Goal: Check status: Verify the current state of an ongoing process or item

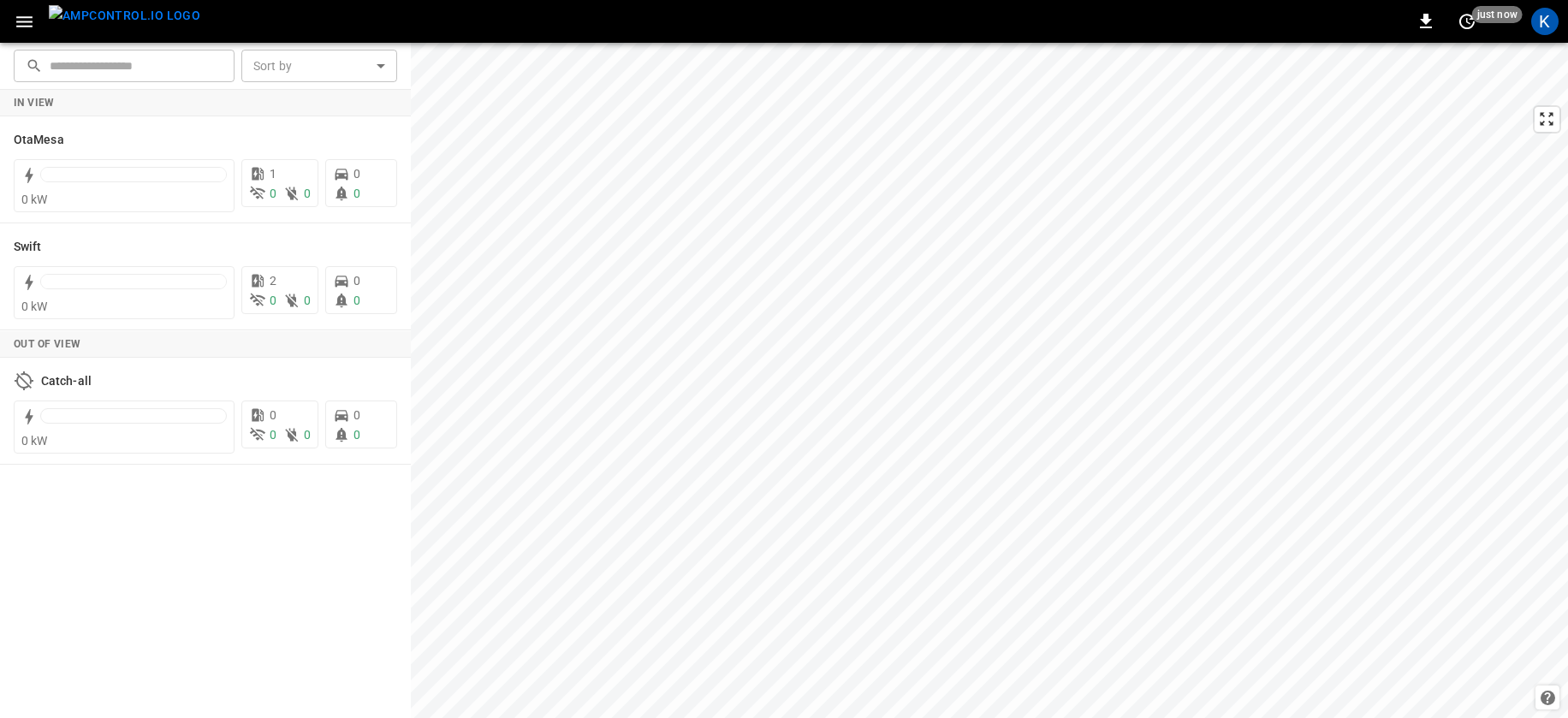
click at [27, 20] on icon "button" at bounding box center [24, 22] width 22 height 22
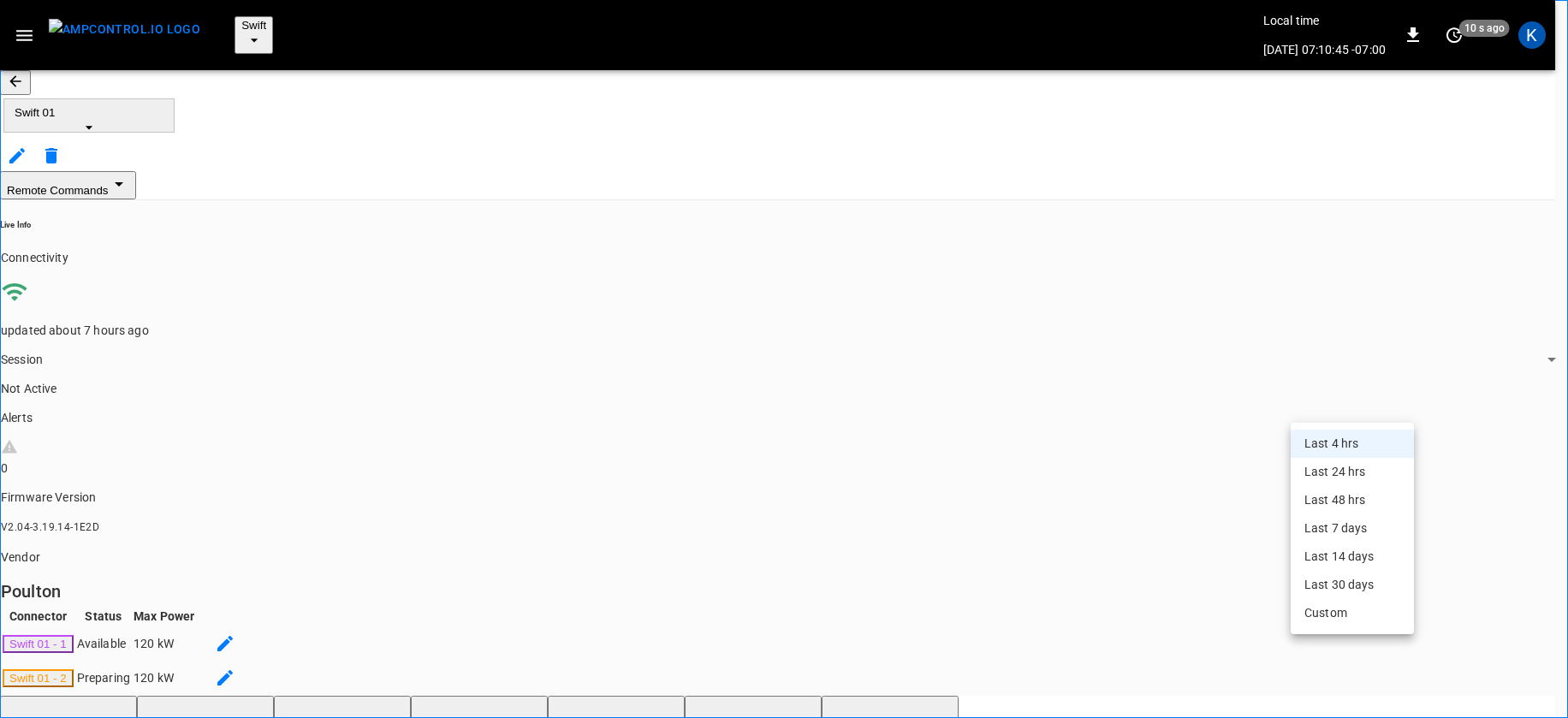
click at [1332, 466] on li "Last 24 hrs" at bounding box center [1352, 472] width 123 height 28
type input "**********"
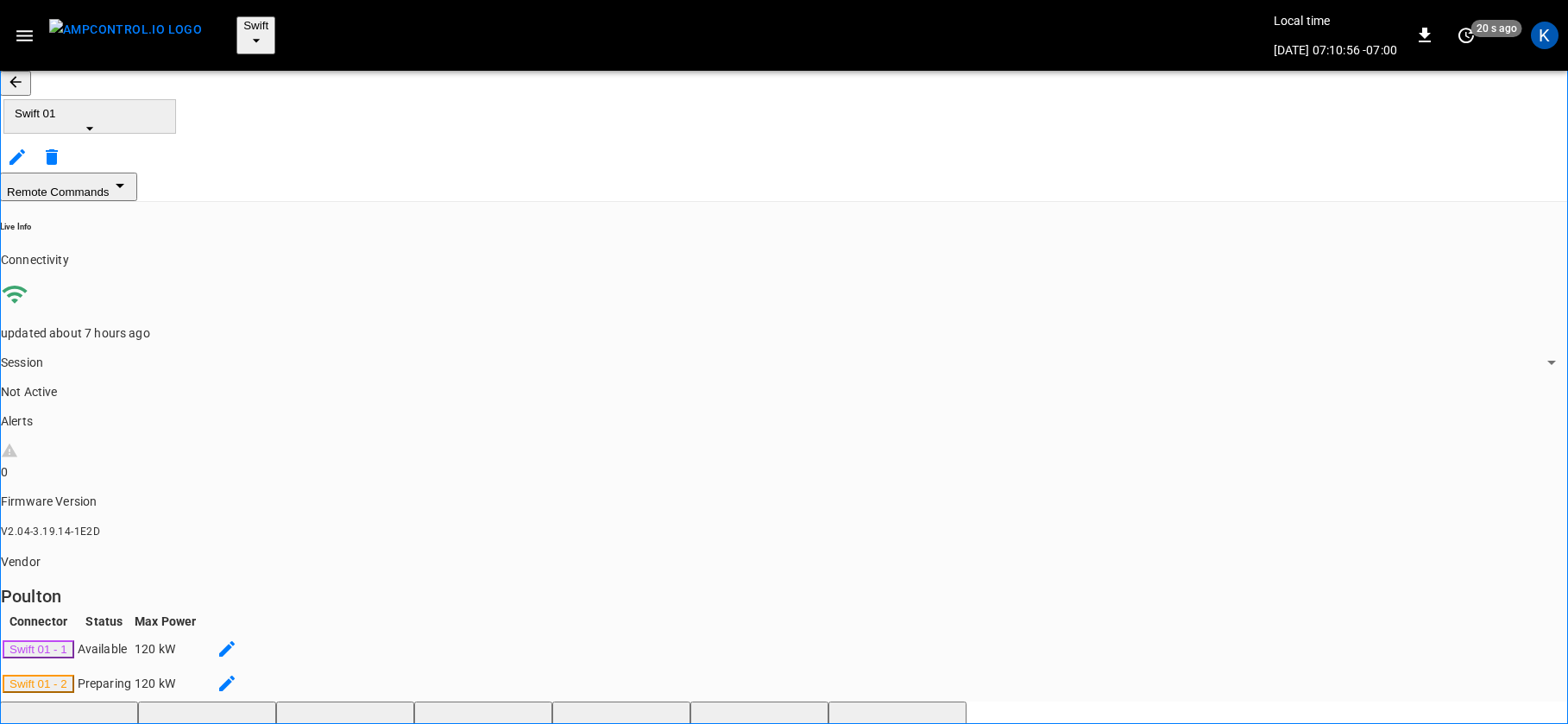
click at [99, 120] on icon "button" at bounding box center [90, 128] width 18 height 18
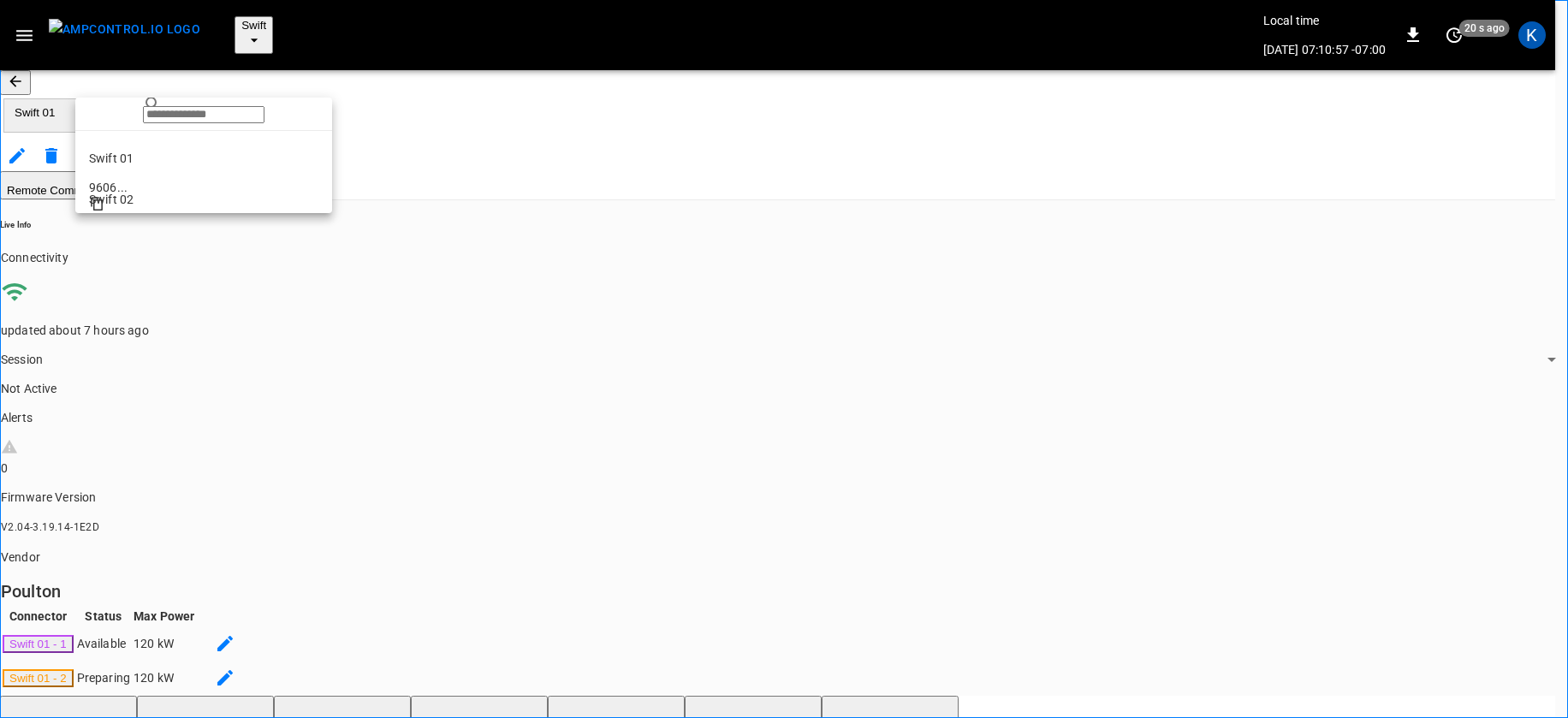
click at [124, 201] on p "Swift 02" at bounding box center [203, 200] width 229 height 17
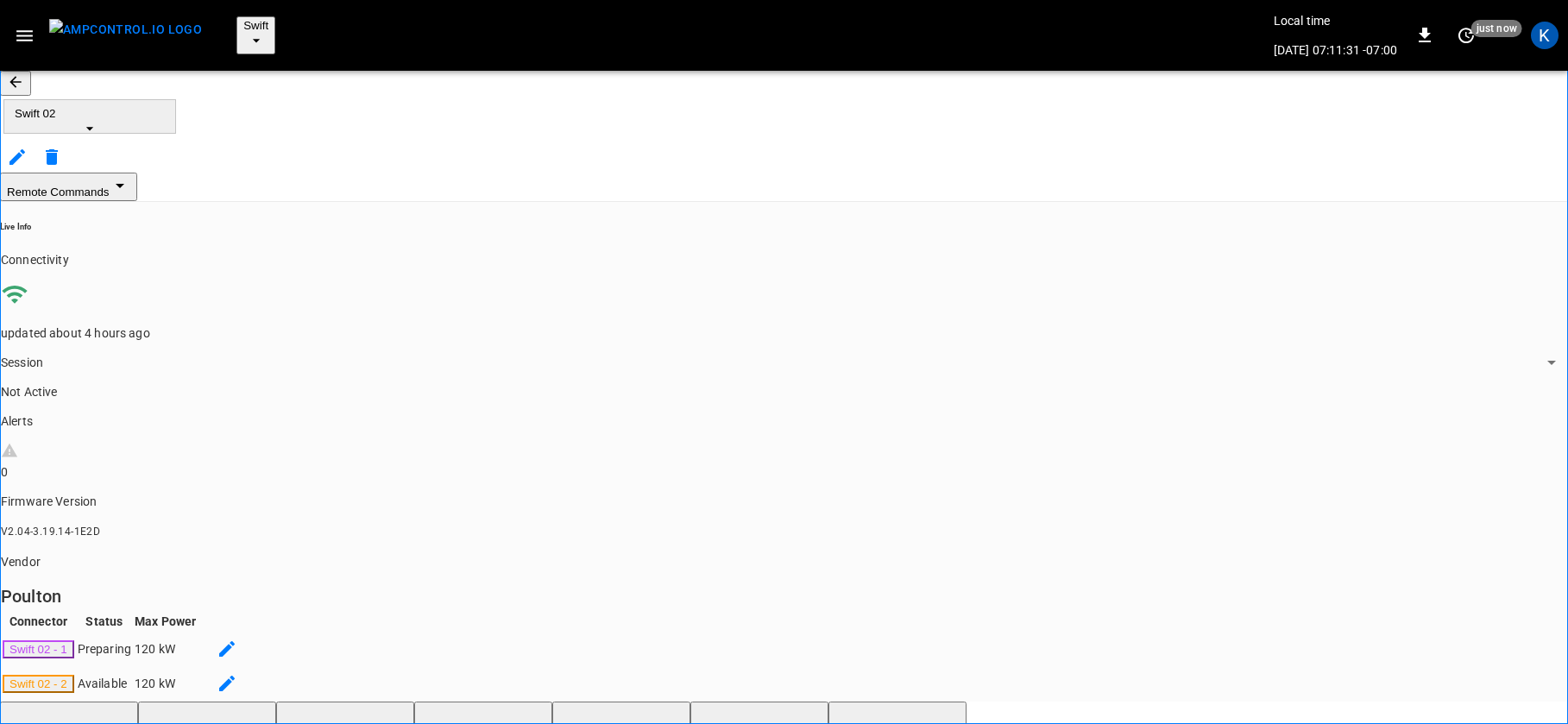
click at [487, 172] on div "Remote Commands" at bounding box center [784, 186] width 1568 height 28
click at [93, 127] on icon "button" at bounding box center [90, 128] width 7 height 4
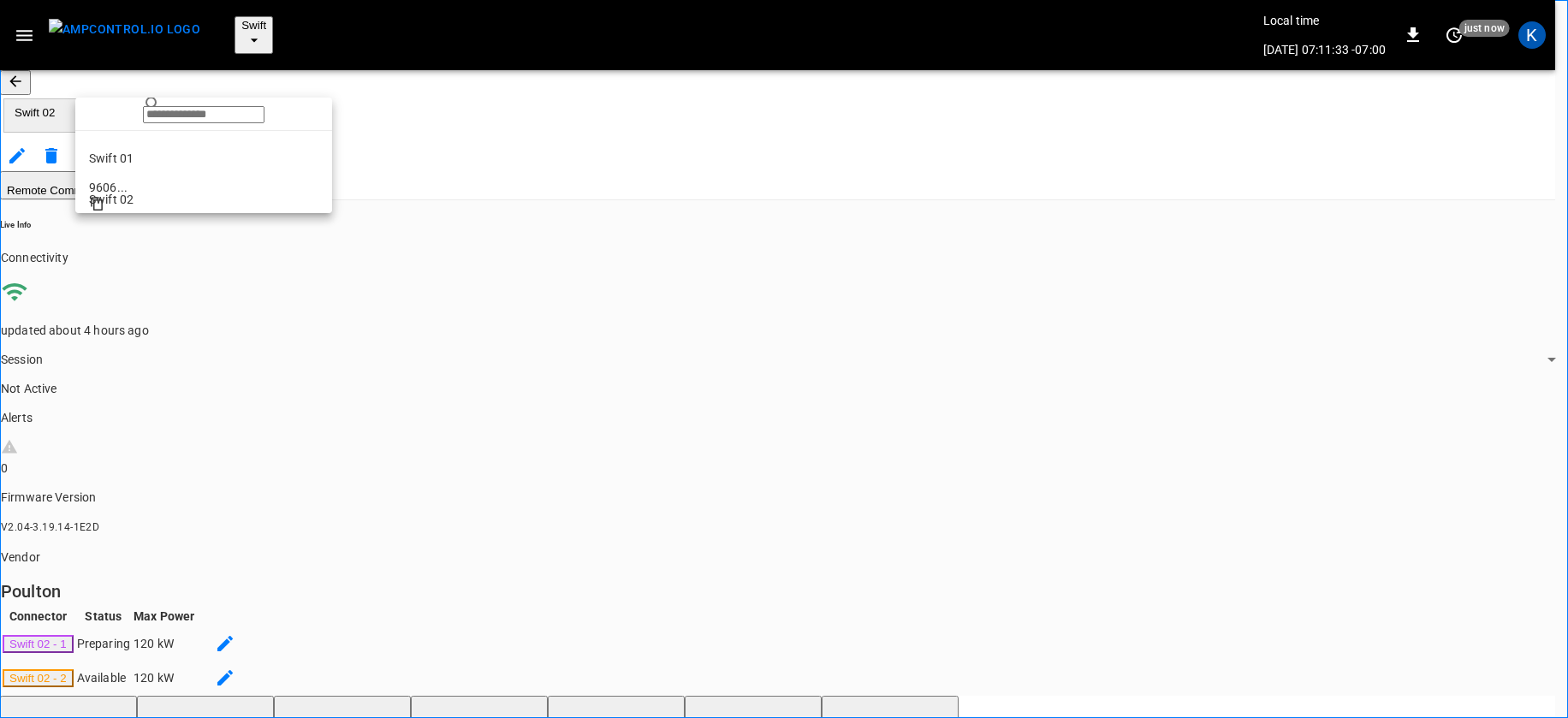
click at [136, 157] on li "Swift 01 9606 ..." at bounding box center [203, 151] width 257 height 41
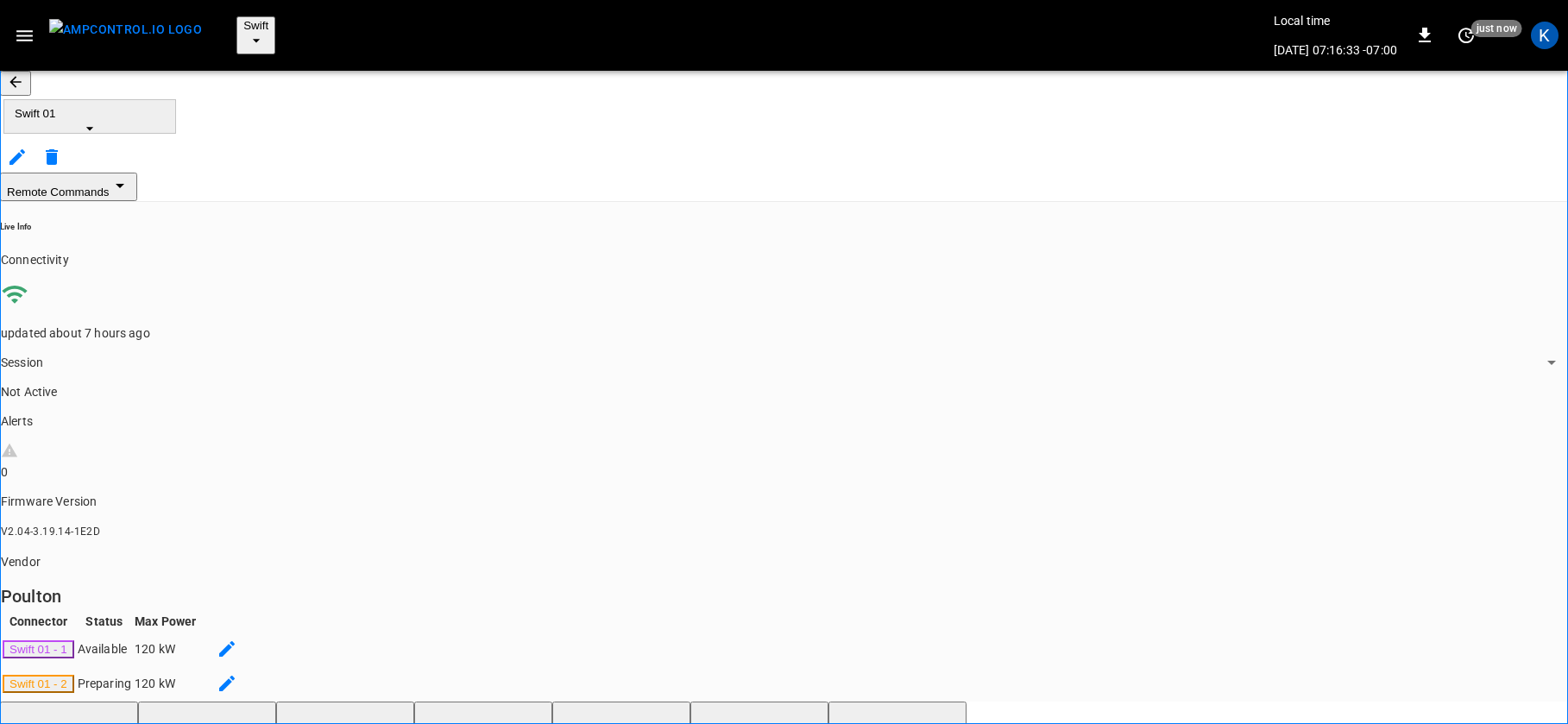
click at [237, 17] on button "Swift" at bounding box center [256, 35] width 39 height 38
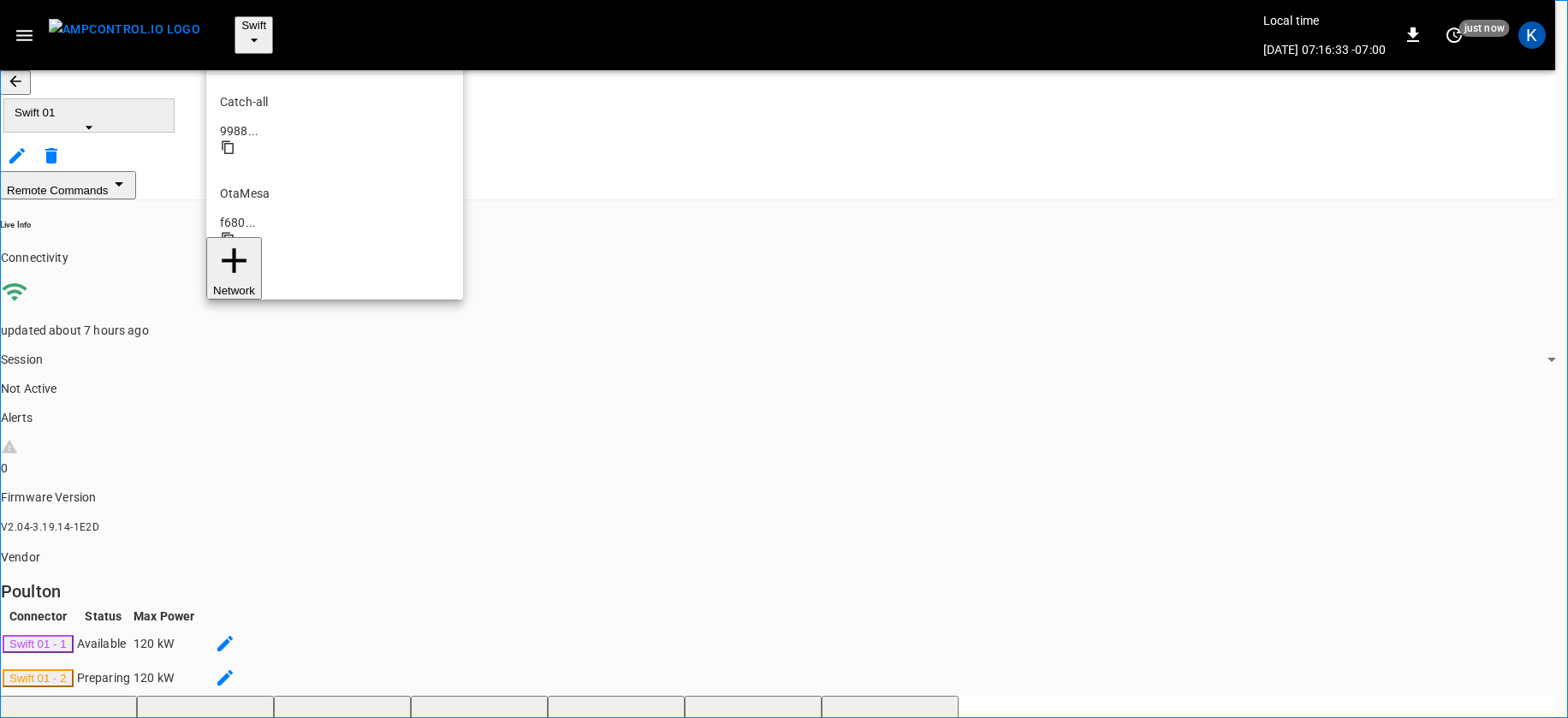
click at [229, 10] on div at bounding box center [784, 359] width 1568 height 718
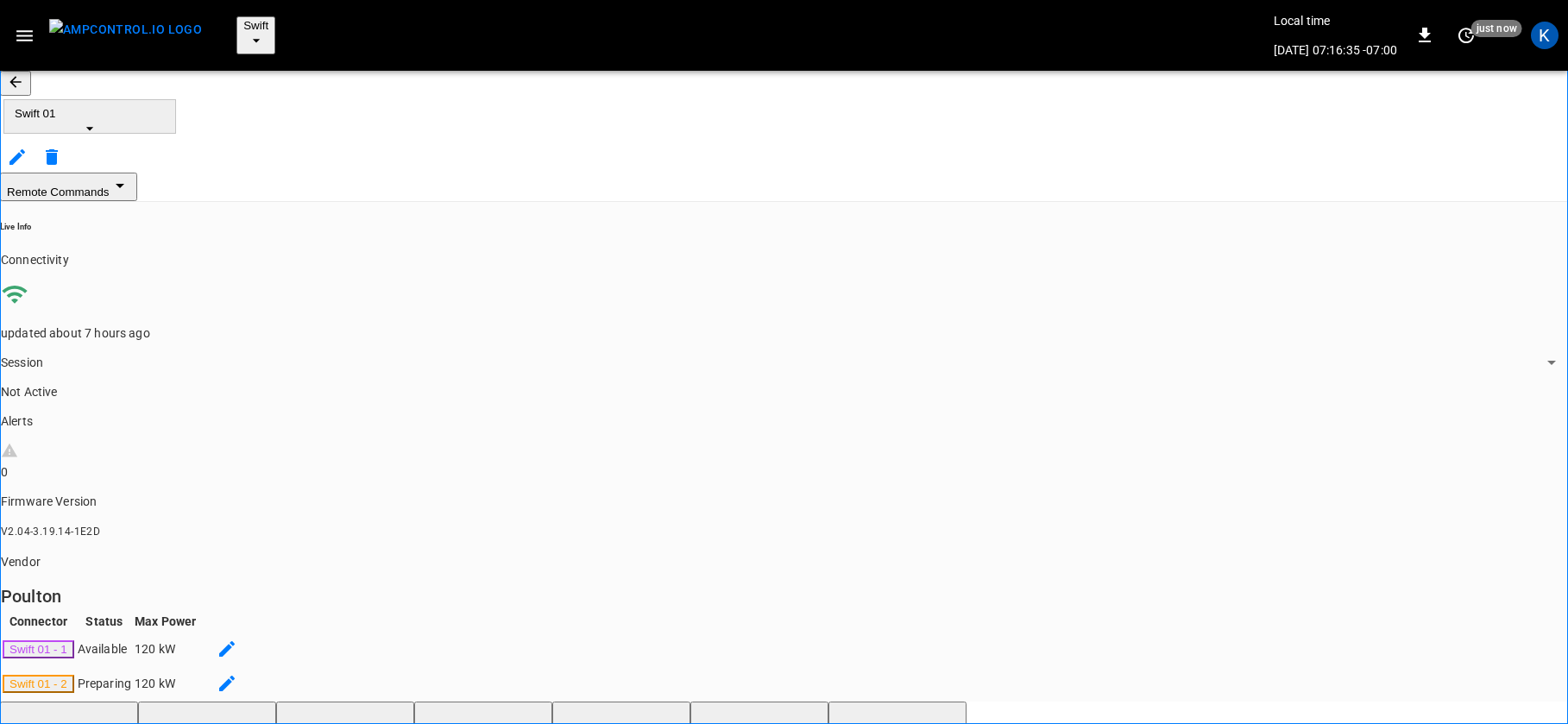
click at [244, 23] on span "Swift" at bounding box center [256, 26] width 25 height 13
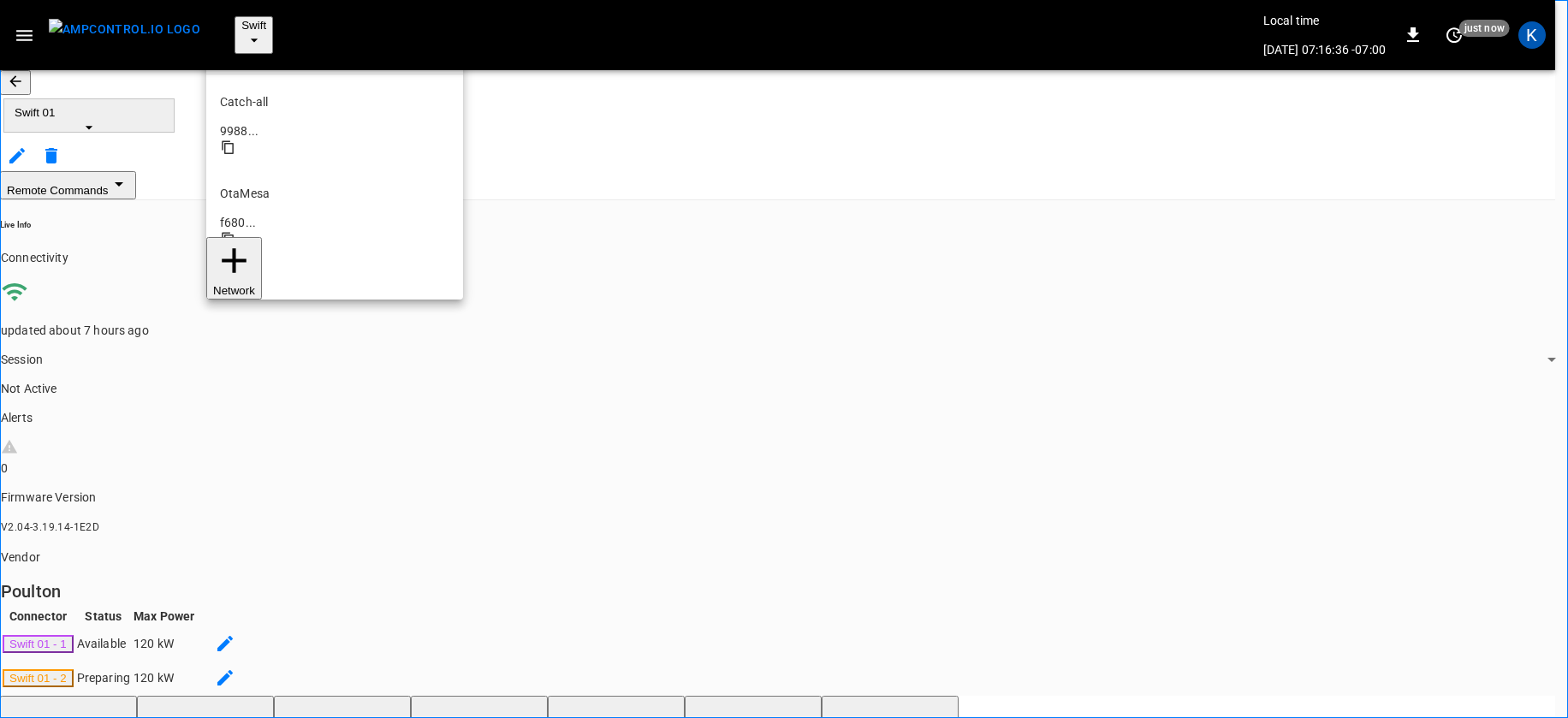
click at [255, 185] on p "OtaMesa" at bounding box center [334, 194] width 229 height 17
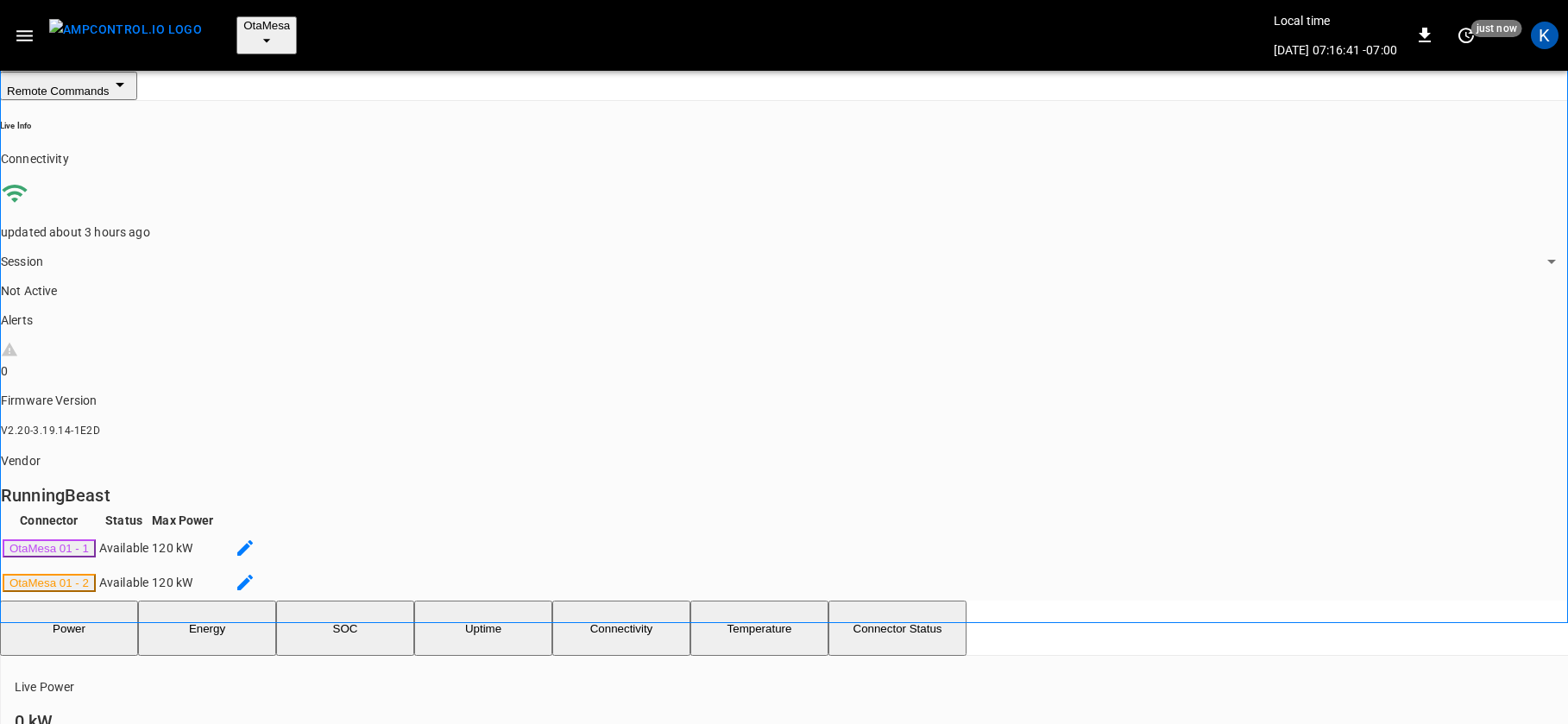
scroll to position [128, 0]
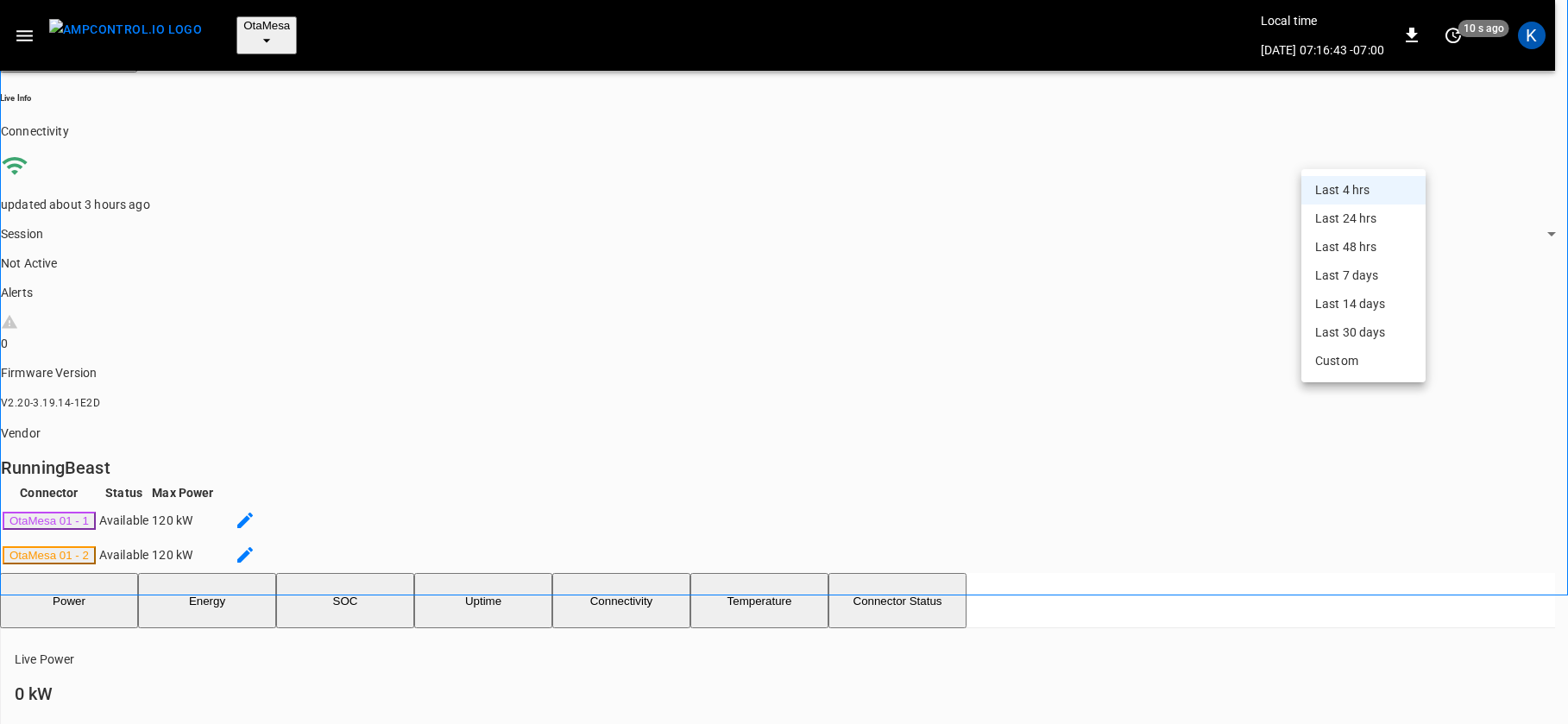
click at [1341, 233] on li "Last 24 hrs" at bounding box center [1363, 218] width 124 height 28
type input "**********"
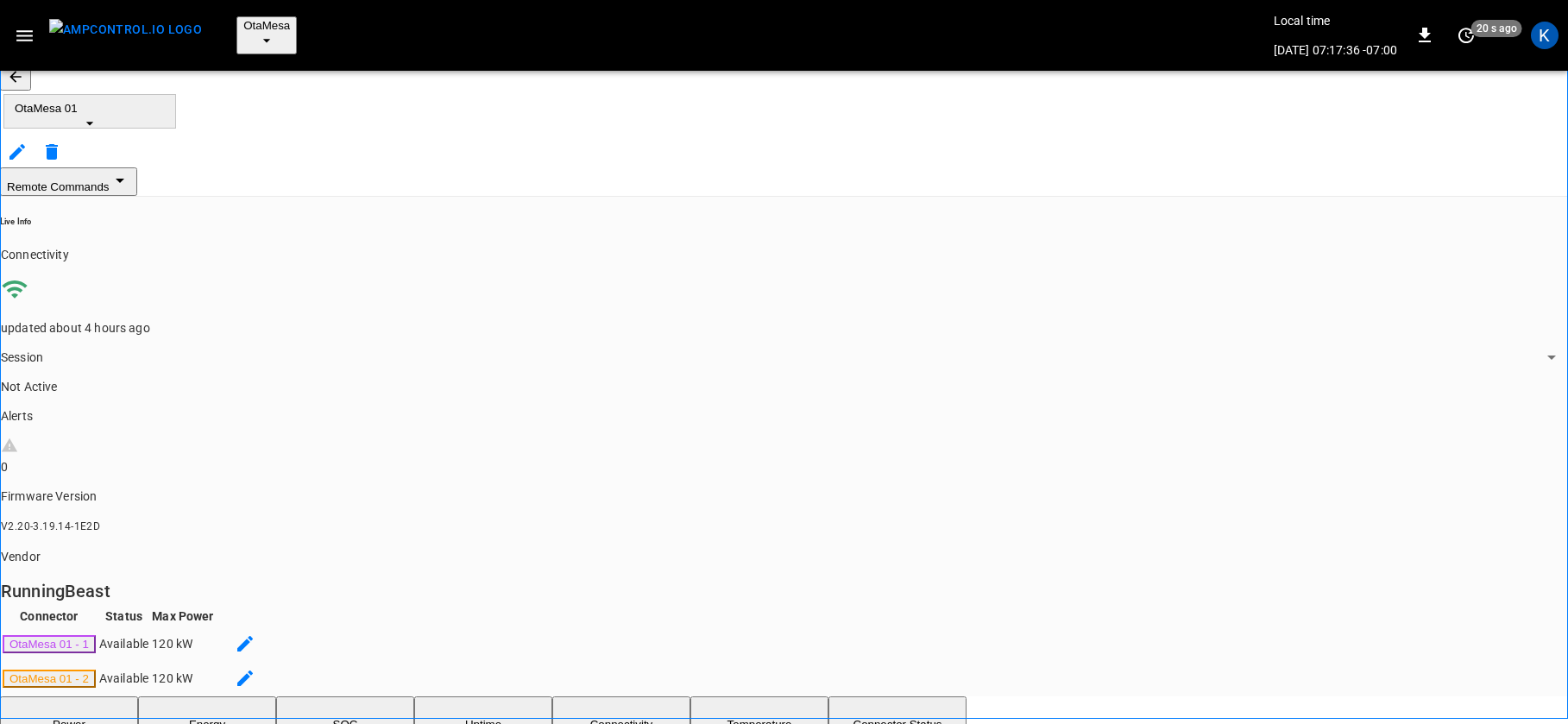
scroll to position [0, 0]
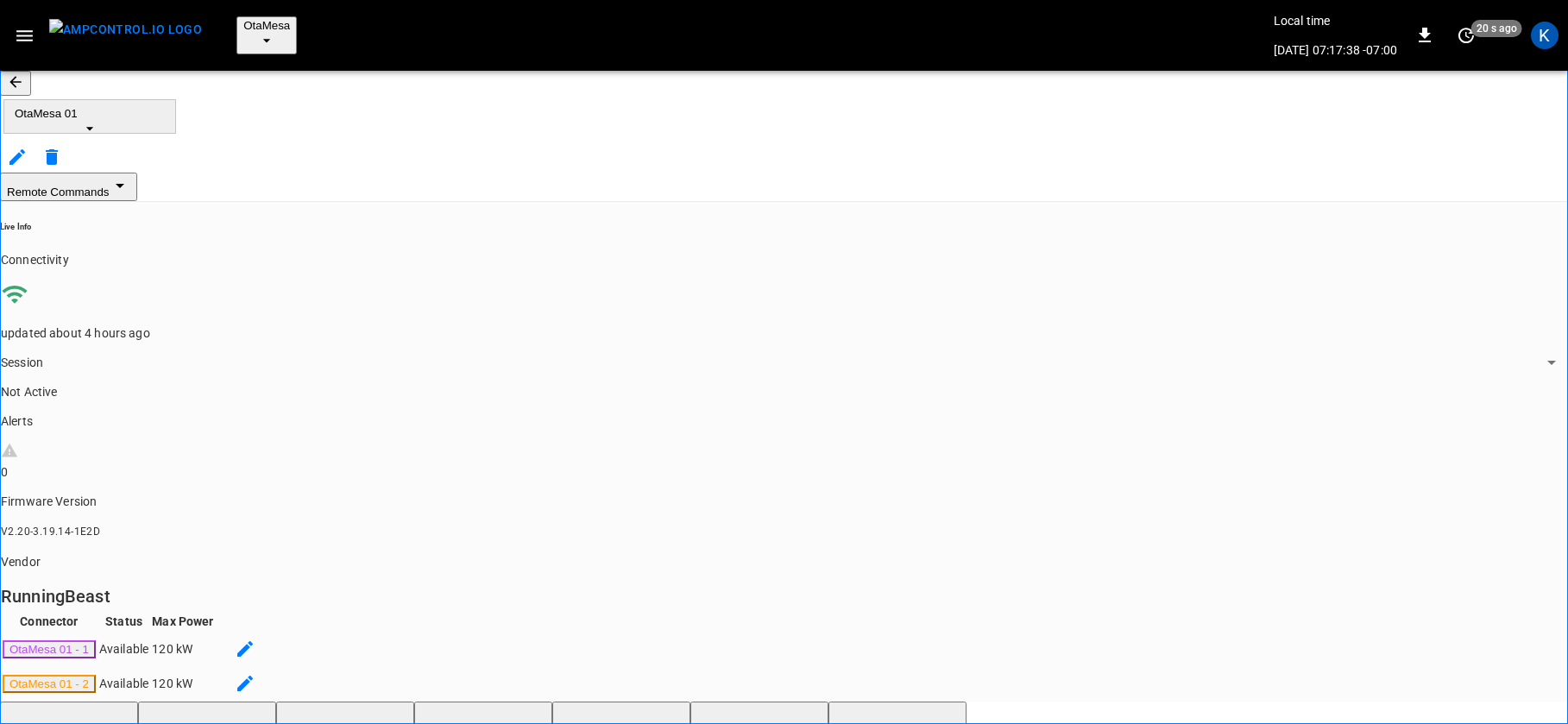
click at [493, 172] on div "Remote Commands" at bounding box center [784, 186] width 1568 height 28
click at [165, 107] on span "OtaMesa 01" at bounding box center [90, 113] width 150 height 13
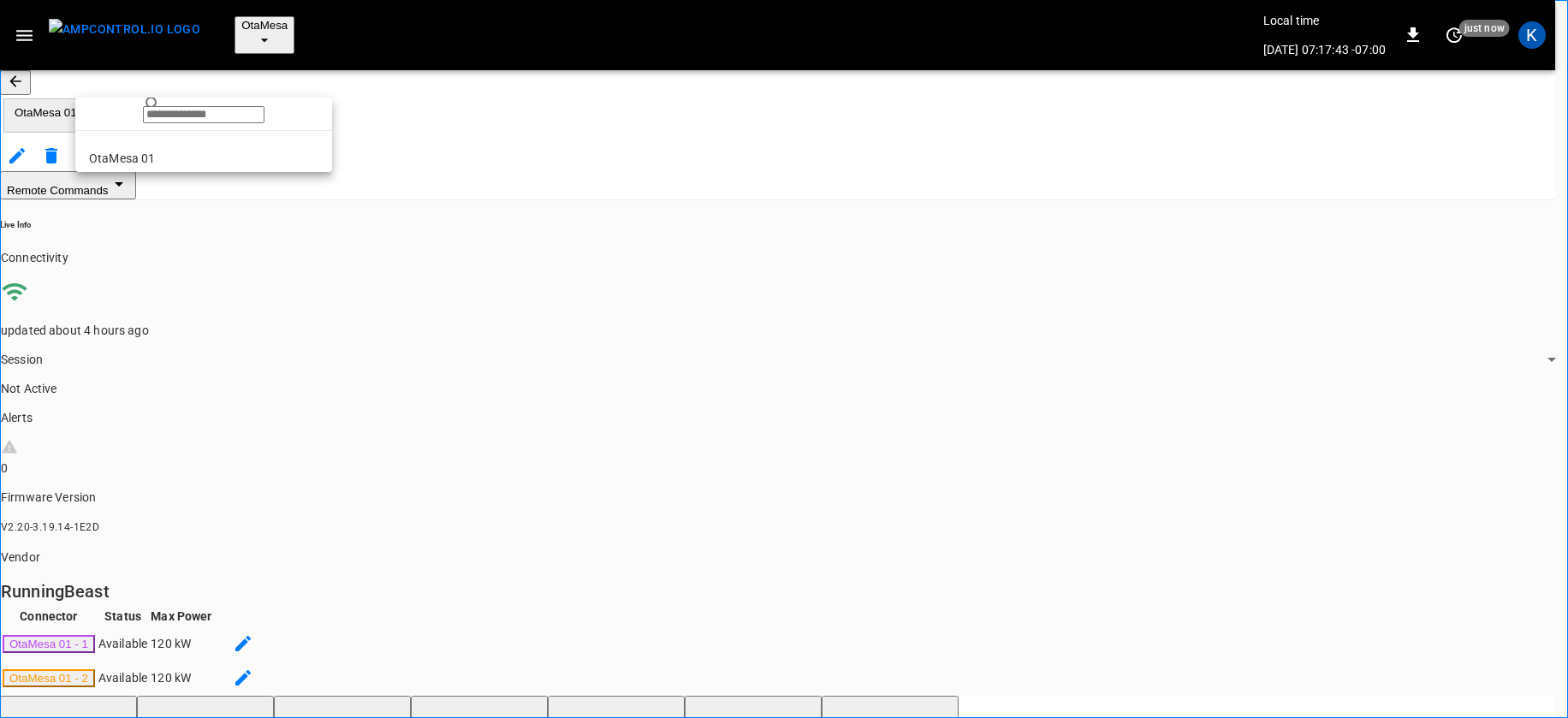
click at [204, 79] on div at bounding box center [784, 359] width 1568 height 718
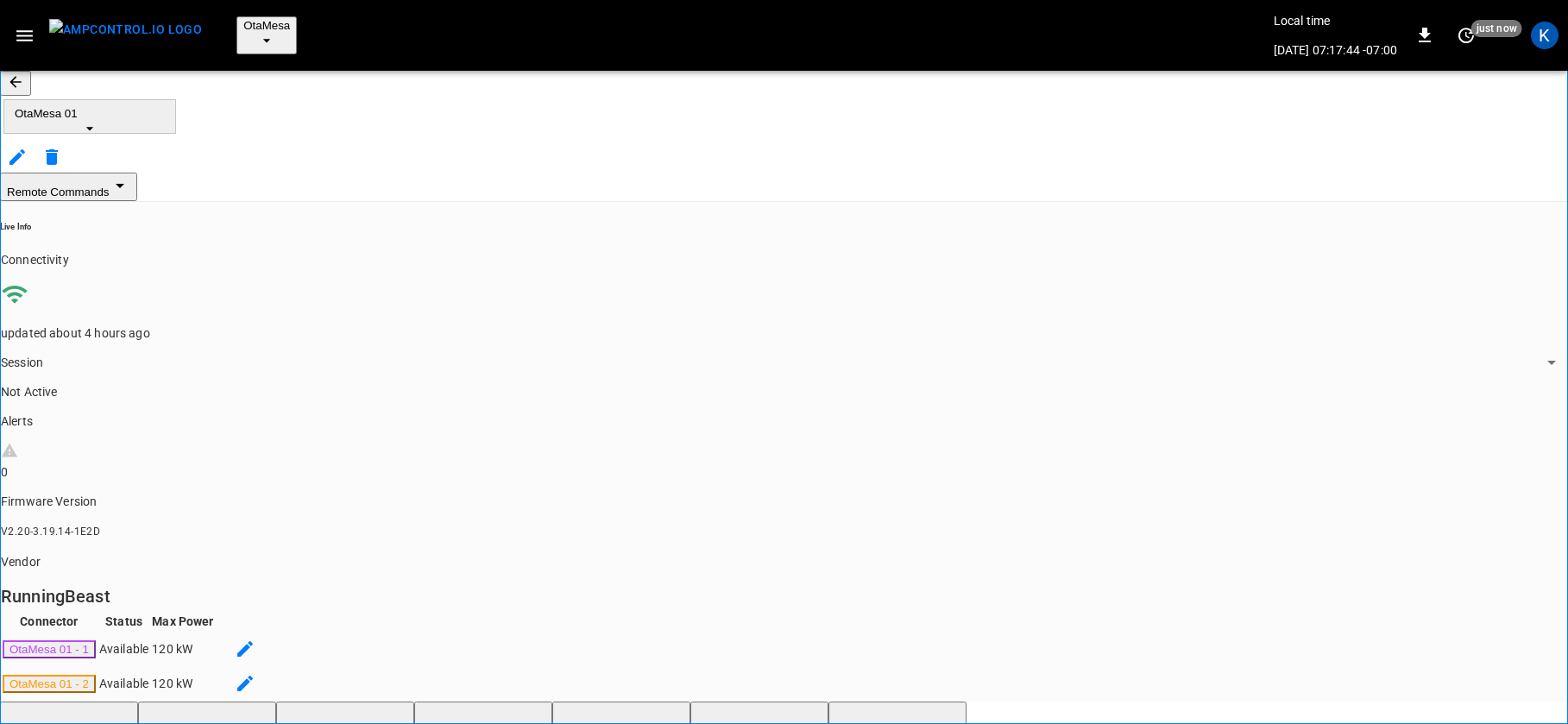
click at [584, 172] on div "Remote Commands" at bounding box center [784, 186] width 1568 height 28
click at [244, 26] on span "OtaMesa" at bounding box center [267, 26] width 47 height 13
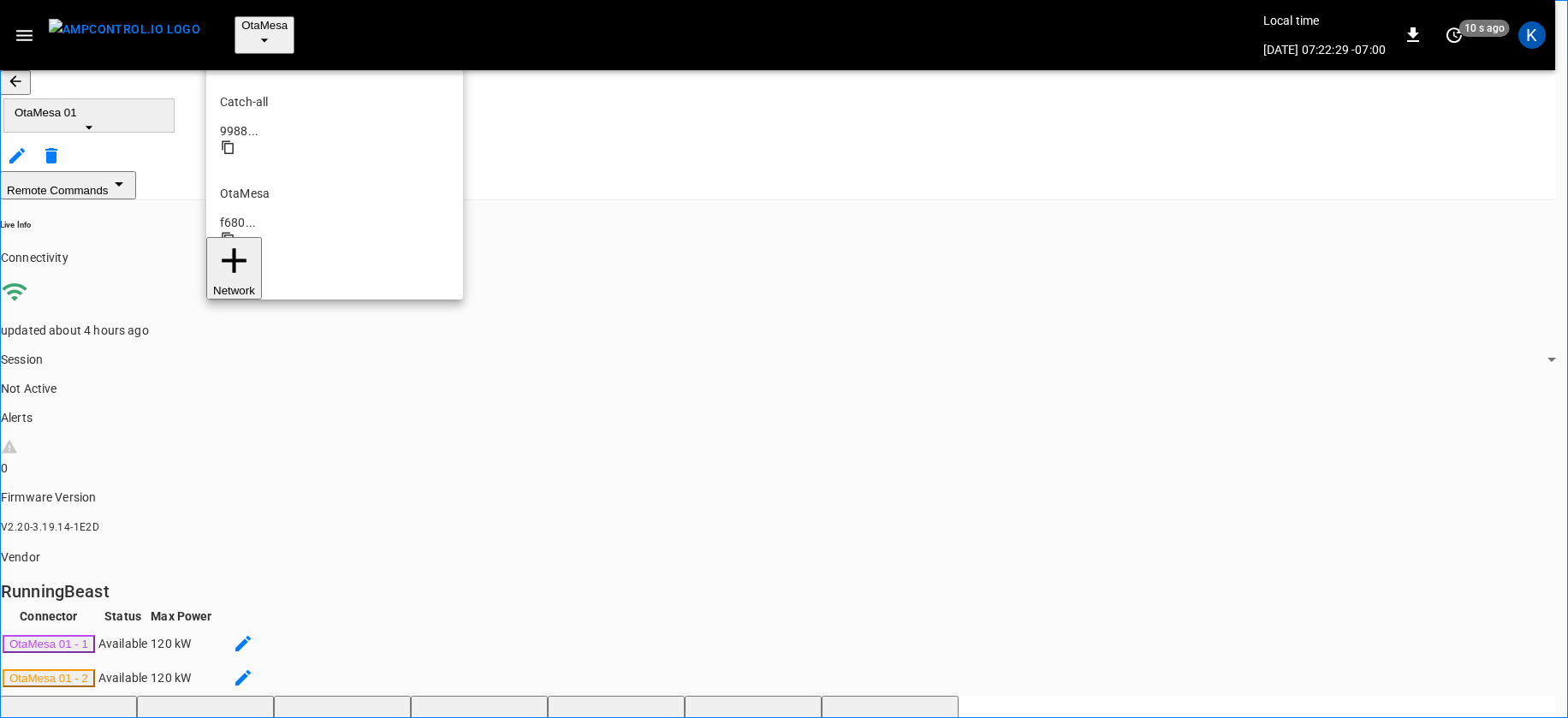
click at [253, 257] on li "Swift 1d47 ..." at bounding box center [334, 303] width 257 height 92
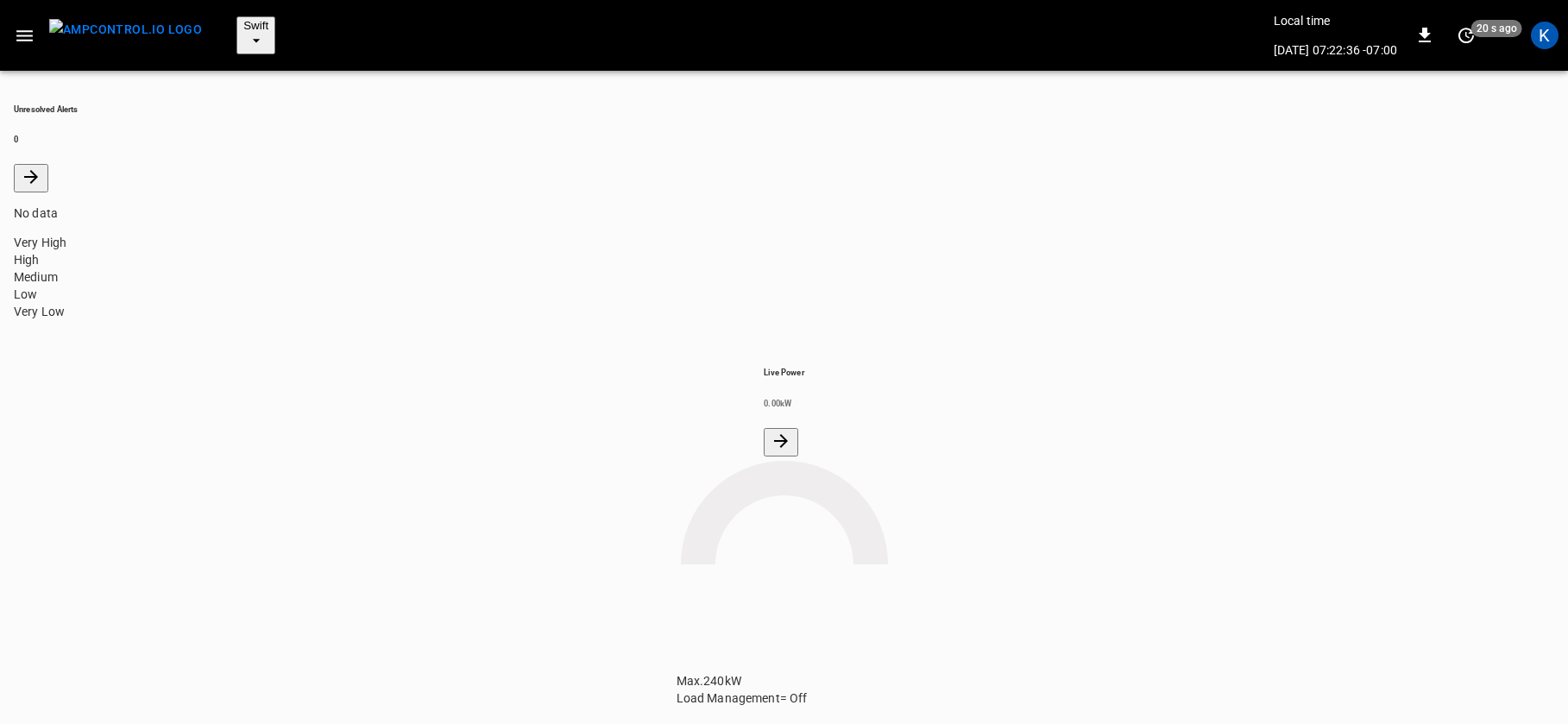
click at [244, 24] on span "Swift" at bounding box center [256, 26] width 25 height 13
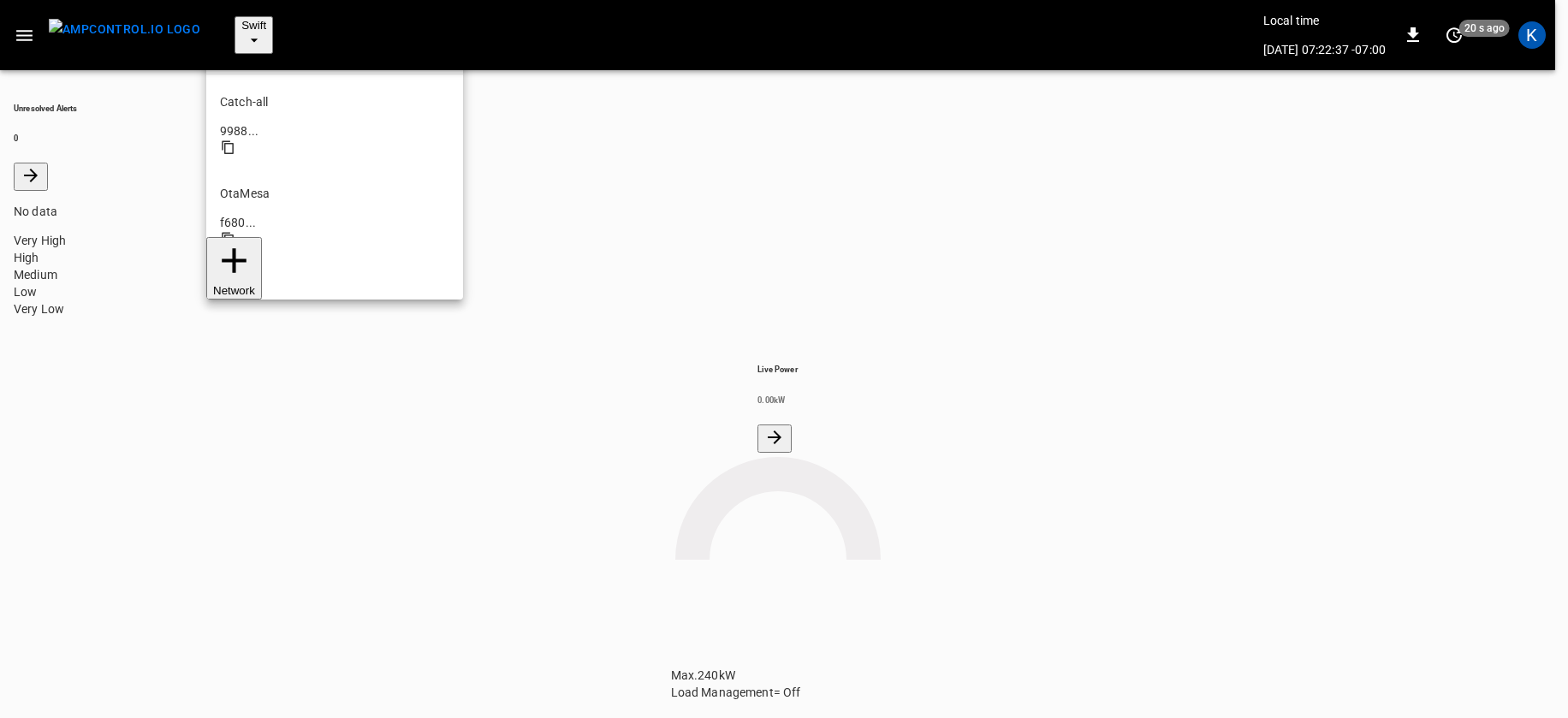
click at [229, 24] on div at bounding box center [784, 359] width 1568 height 718
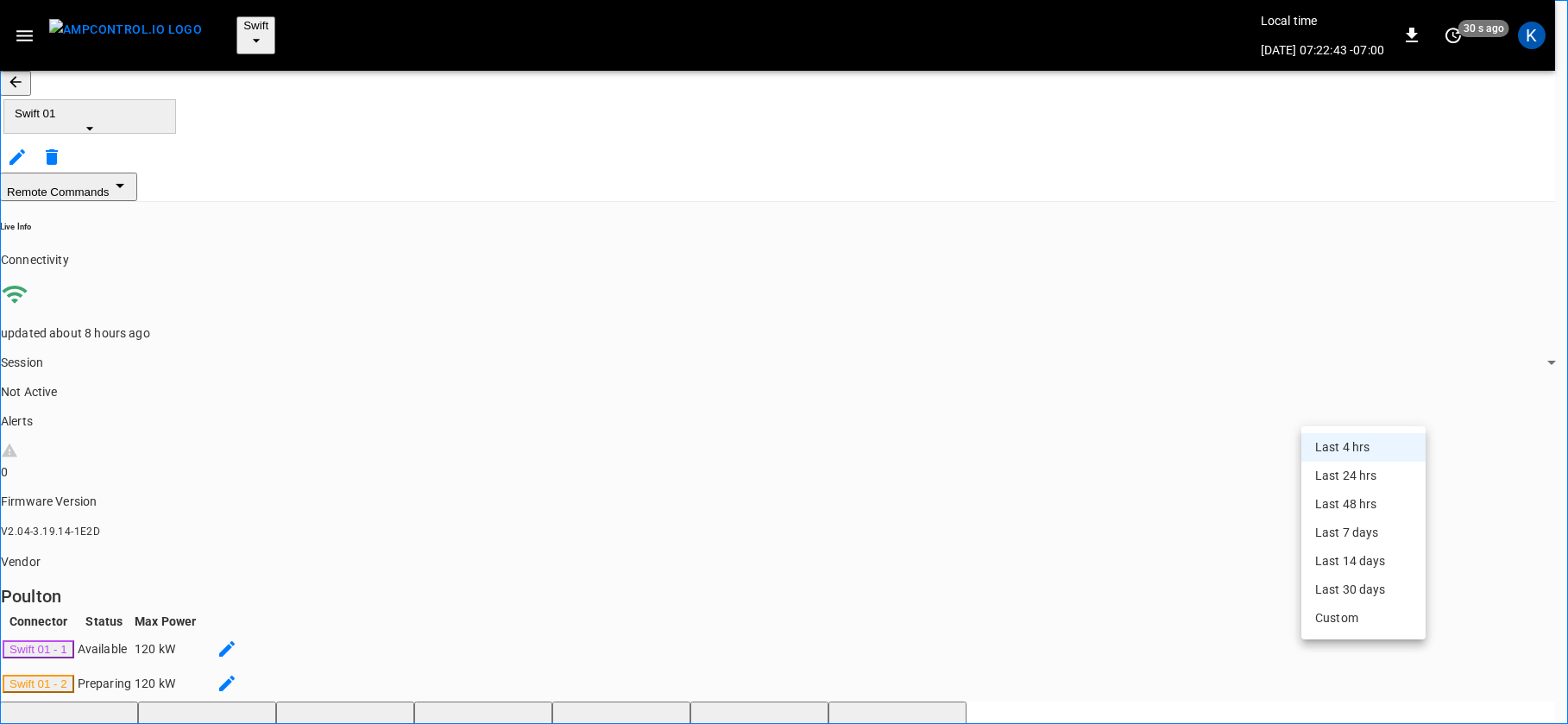
click at [1335, 504] on li "Last 48 hrs" at bounding box center [1363, 504] width 124 height 28
type input "**********"
